Goal: Book appointment/travel/reservation

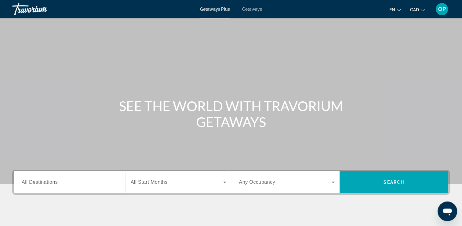
scroll to position [31, 0]
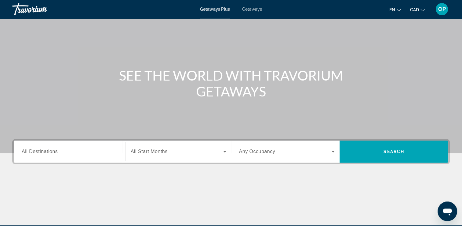
click at [52, 150] on span "All Destinations" at bounding box center [40, 151] width 36 height 5
click at [52, 150] on input "Destination All Destinations" at bounding box center [70, 151] width 96 height 7
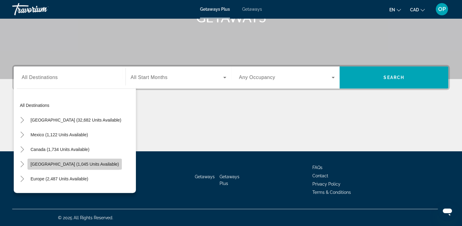
click at [47, 166] on span "Search widget" at bounding box center [75, 163] width 94 height 15
type input "**********"
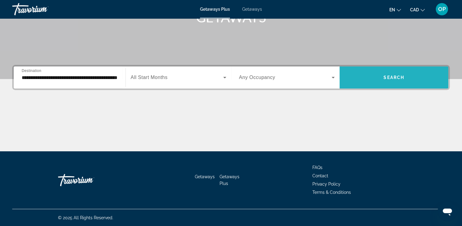
click at [379, 77] on span "Search widget" at bounding box center [394, 77] width 109 height 15
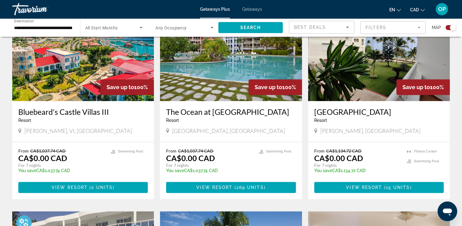
scroll to position [275, 0]
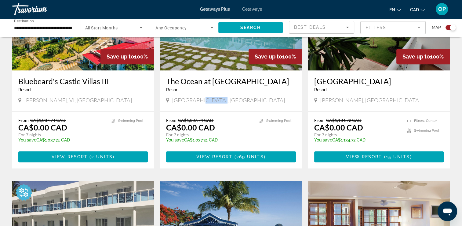
drag, startPoint x: 201, startPoint y: 99, endPoint x: 229, endPoint y: 99, distance: 27.2
click at [229, 99] on div "[GEOGRAPHIC_DATA], [GEOGRAPHIC_DATA]" at bounding box center [231, 100] width 130 height 7
drag, startPoint x: 181, startPoint y: 128, endPoint x: 215, endPoint y: 133, distance: 34.6
click at [215, 133] on div "From CA$1,037.74 CAD CA$0.00 CAD For 7 nights You save CA$1,037.74 CAD temp" at bounding box center [209, 131] width 86 height 29
drag, startPoint x: 352, startPoint y: 99, endPoint x: 406, endPoint y: 100, distance: 54.1
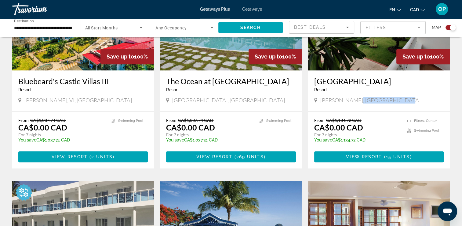
click at [406, 100] on div "[PERSON_NAME], [GEOGRAPHIC_DATA]" at bounding box center [379, 100] width 130 height 7
drag, startPoint x: 327, startPoint y: 127, endPoint x: 376, endPoint y: 133, distance: 49.6
click at [376, 133] on div "From CA$1,134.72 CAD CA$0.00 CAD For 7 nights You save CA$1,134.72 CAD temp" at bounding box center [357, 131] width 86 height 29
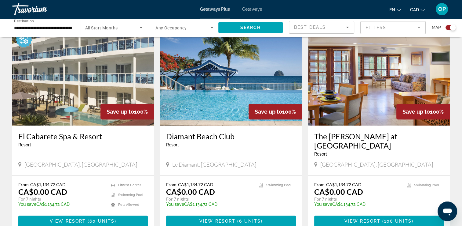
scroll to position [458, 0]
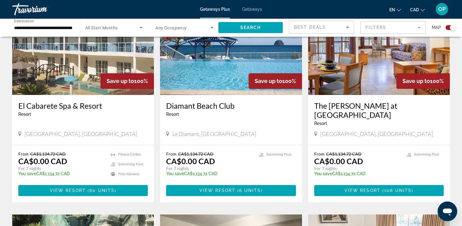
drag, startPoint x: 80, startPoint y: 123, endPoint x: 125, endPoint y: 123, distance: 45.5
click at [125, 130] on span "[GEOGRAPHIC_DATA], [GEOGRAPHIC_DATA]" at bounding box center [80, 133] width 113 height 7
drag, startPoint x: 31, startPoint y: 150, endPoint x: 66, endPoint y: 158, distance: 36.0
click at [66, 158] on div "From CA$1,134.72 CAD CA$0.00 CAD For 7 nights You save CA$1,134.72 CAD temp" at bounding box center [61, 165] width 86 height 29
drag, startPoint x: 346, startPoint y: 124, endPoint x: 364, endPoint y: 124, distance: 18.0
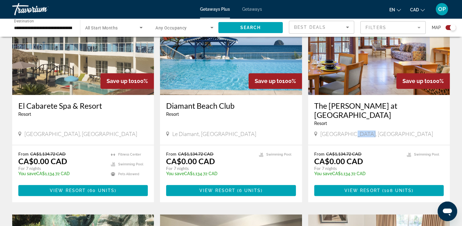
click at [364, 130] on span "[GEOGRAPHIC_DATA], [GEOGRAPHIC_DATA]" at bounding box center [377, 133] width 113 height 7
drag, startPoint x: 332, startPoint y: 154, endPoint x: 372, endPoint y: 158, distance: 40.6
click at [372, 158] on div "From CA$1,134.72 CAD CA$0.00 CAD For 7 nights You save CA$1,134.72 CAD temp" at bounding box center [357, 165] width 86 height 29
click at [302, 130] on app-exchanges-search-item "Save up to 100% [GEOGRAPHIC_DATA] - This is an adults only resort Le Diamant, […" at bounding box center [231, 99] width 148 height 205
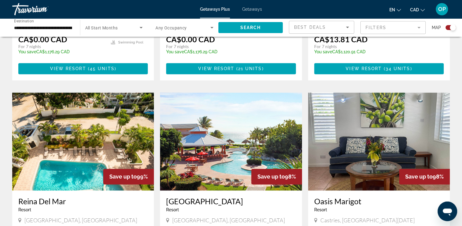
scroll to position [825, 0]
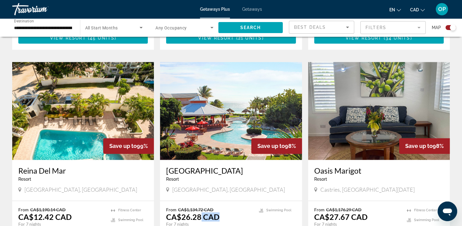
drag, startPoint x: 201, startPoint y: 200, endPoint x: 223, endPoint y: 200, distance: 22.0
click at [223, 207] on div "From CA$1,134.72 CAD CA$26.28 CAD For 7 nights You save CA$1,108.44 CAD temp" at bounding box center [209, 221] width 86 height 29
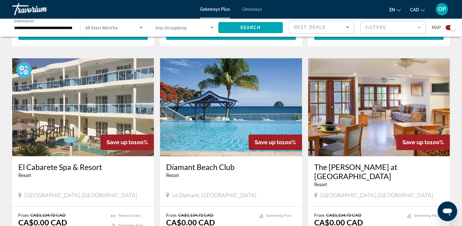
scroll to position [458, 0]
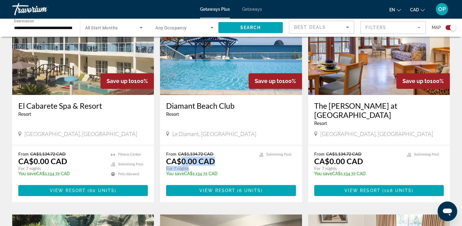
drag, startPoint x: 180, startPoint y: 151, endPoint x: 216, endPoint y: 160, distance: 37.4
click at [216, 160] on div "From CA$1,134.72 CAD CA$0.00 CAD For 7 nights You save CA$1,134.72 CAD temp" at bounding box center [209, 165] width 86 height 29
drag, startPoint x: 216, startPoint y: 160, endPoint x: 268, endPoint y: 110, distance: 71.7
click at [268, 110] on h3 "Diamant Beach Club" at bounding box center [231, 105] width 130 height 9
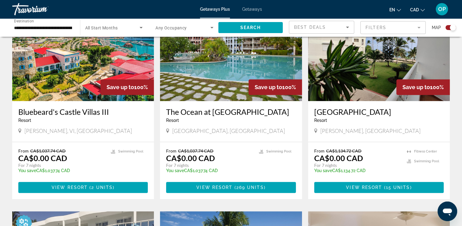
scroll to position [275, 0]
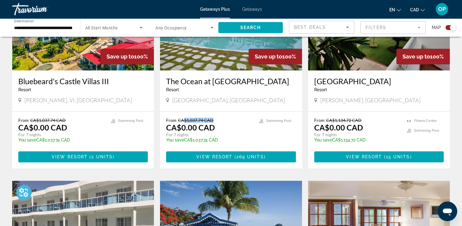
drag, startPoint x: 184, startPoint y: 121, endPoint x: 215, endPoint y: 119, distance: 30.9
click at [215, 119] on p "From CA$1,037.74 CAD" at bounding box center [209, 119] width 86 height 5
click at [223, 112] on div "From CA$1,037.74 CAD CA$0.00 CAD For 7 nights You save CA$1,037.74 CAD temp 3.3…" at bounding box center [231, 139] width 142 height 57
drag, startPoint x: 186, startPoint y: 120, endPoint x: 213, endPoint y: 119, distance: 26.9
click at [213, 119] on p "From CA$1,037.74 CAD" at bounding box center [209, 119] width 86 height 5
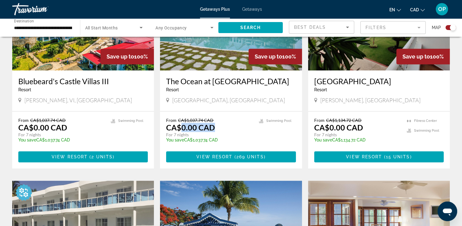
drag, startPoint x: 213, startPoint y: 119, endPoint x: 218, endPoint y: 127, distance: 8.8
click at [218, 127] on div "From CA$1,037.74 CAD CA$0.00 CAD For 7 nights You save CA$1,037.74 CAD temp" at bounding box center [209, 131] width 86 height 29
click at [236, 129] on div "From CA$1,037.74 CAD CA$0.00 CAD For 7 nights You save CA$1,037.74 CAD temp" at bounding box center [209, 131] width 86 height 29
drag, startPoint x: 181, startPoint y: 128, endPoint x: 222, endPoint y: 135, distance: 41.6
click at [222, 135] on div "From CA$1,037.74 CAD CA$0.00 CAD For 7 nights You save CA$1,037.74 CAD temp" at bounding box center [209, 131] width 86 height 29
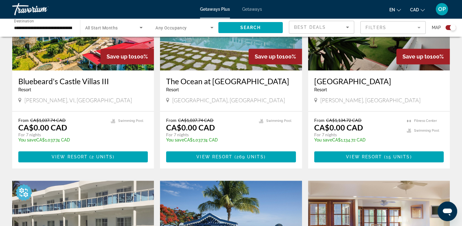
click at [301, 136] on div "From CA$1,037.74 CAD CA$0.00 CAD For 7 nights You save CA$1,037.74 CAD temp 3.3…" at bounding box center [231, 139] width 142 height 57
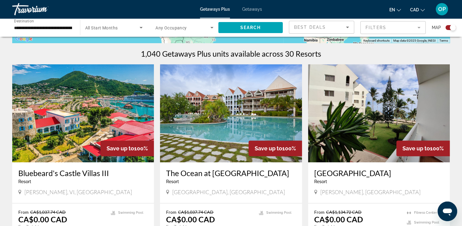
scroll to position [214, 0]
